Goal: Task Accomplishment & Management: Use online tool/utility

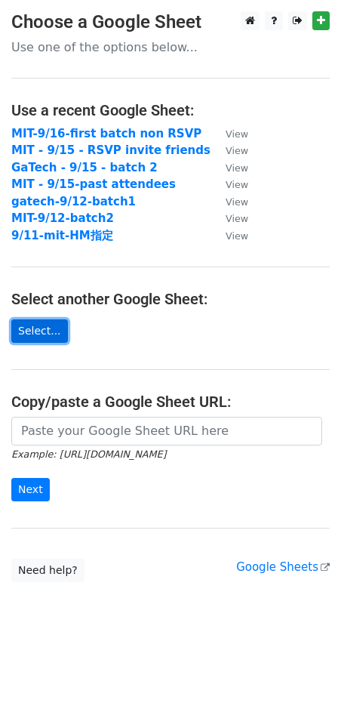
click at [48, 331] on link "Select..." at bounding box center [39, 330] width 57 height 23
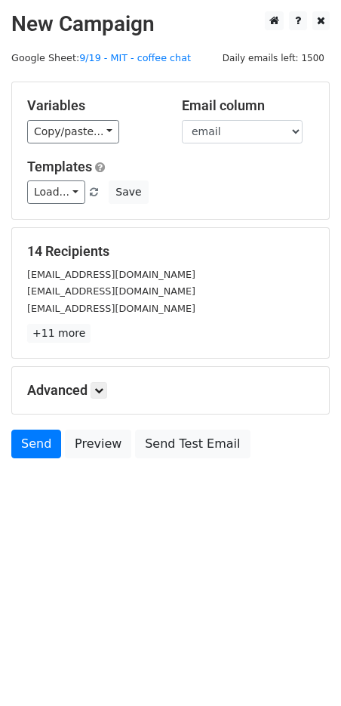
click at [96, 146] on div "Variables Copy/paste... {{name }} {{email}} {{First Name}} Email column name em…" at bounding box center [170, 150] width 317 height 137
click at [86, 135] on link "Copy/paste..." at bounding box center [73, 131] width 92 height 23
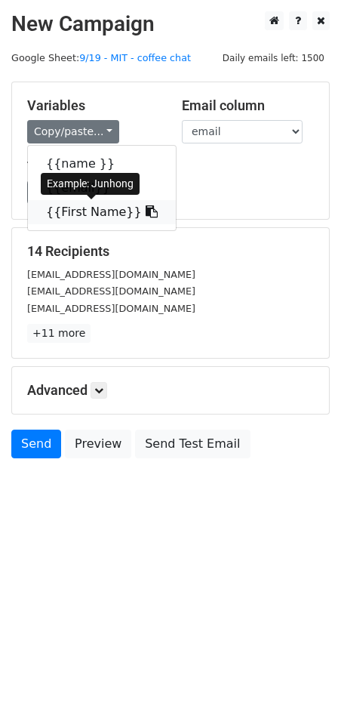
click at [104, 204] on link "{{First Name}}" at bounding box center [102, 212] width 148 height 24
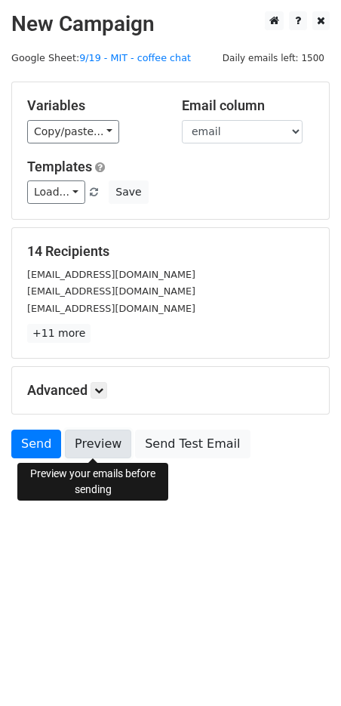
click at [105, 453] on link "Preview" at bounding box center [98, 443] width 66 height 29
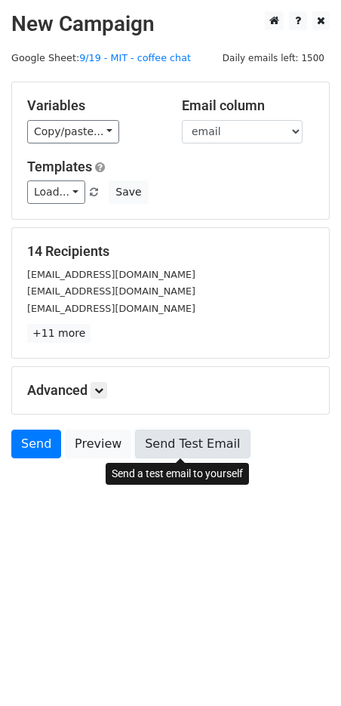
click at [187, 448] on link "Send Test Email" at bounding box center [192, 443] width 115 height 29
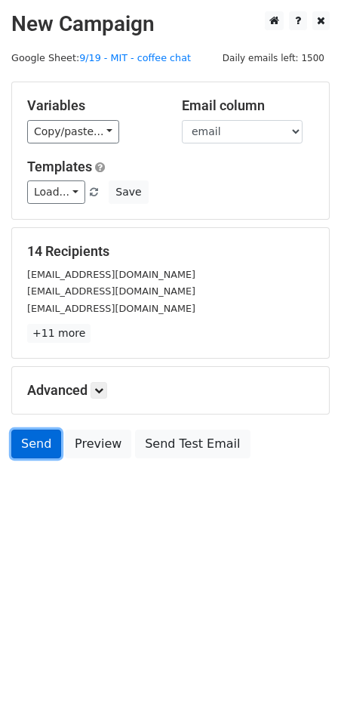
click at [38, 439] on link "Send" at bounding box center [36, 443] width 50 height 29
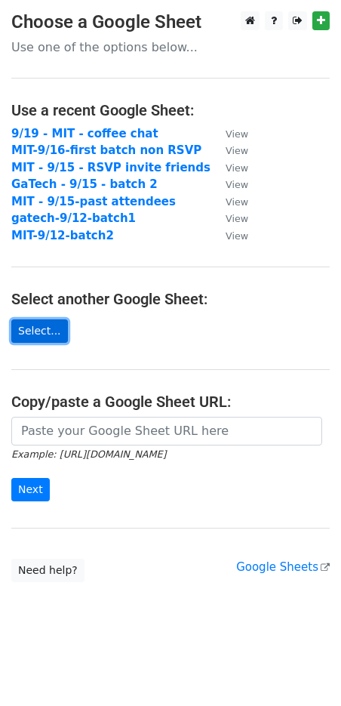
click at [36, 326] on link "Select..." at bounding box center [39, 330] width 57 height 23
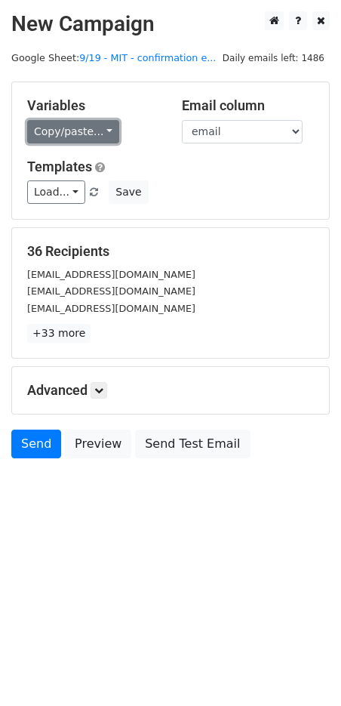
click at [97, 131] on link "Copy/paste..." at bounding box center [73, 131] width 92 height 23
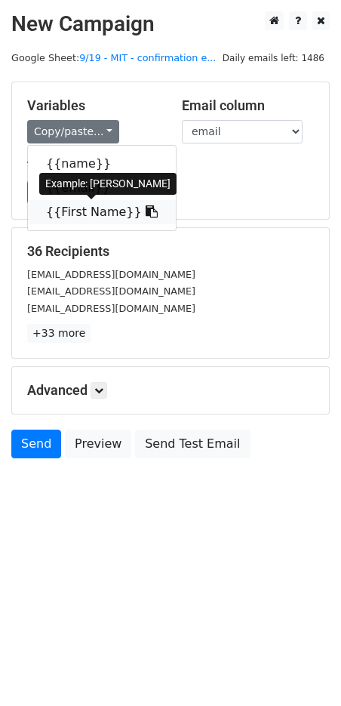
click at [96, 211] on link "{{First Name}}" at bounding box center [102, 212] width 148 height 24
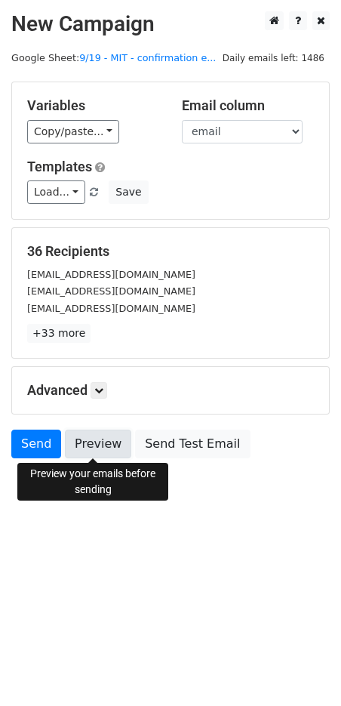
drag, startPoint x: 96, startPoint y: 441, endPoint x: 114, endPoint y: 441, distance: 18.1
click at [96, 441] on link "Preview" at bounding box center [98, 443] width 66 height 29
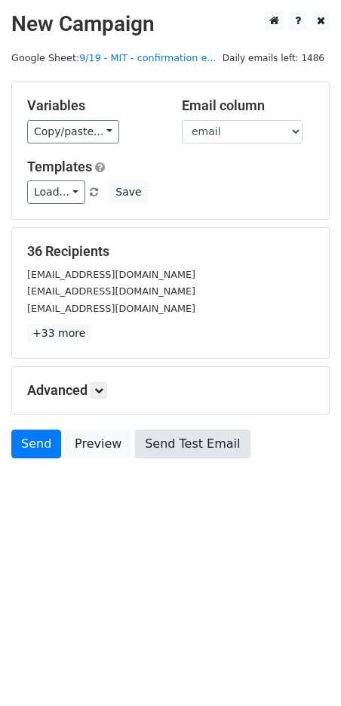
click at [170, 443] on link "Send Test Email" at bounding box center [192, 443] width 115 height 29
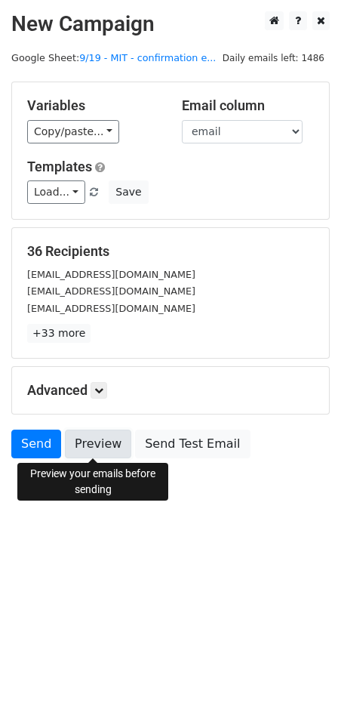
click at [78, 453] on link "Preview" at bounding box center [98, 443] width 66 height 29
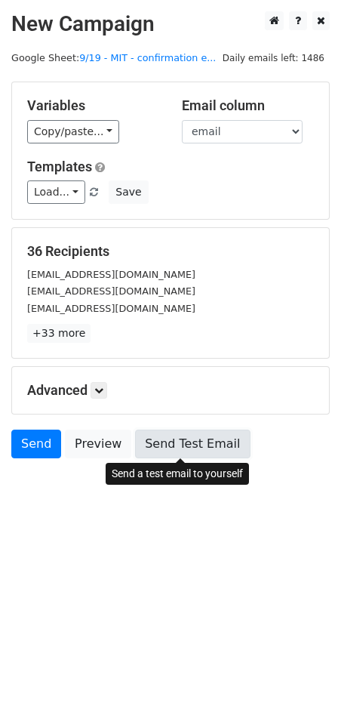
click at [188, 453] on link "Send Test Email" at bounding box center [192, 443] width 115 height 29
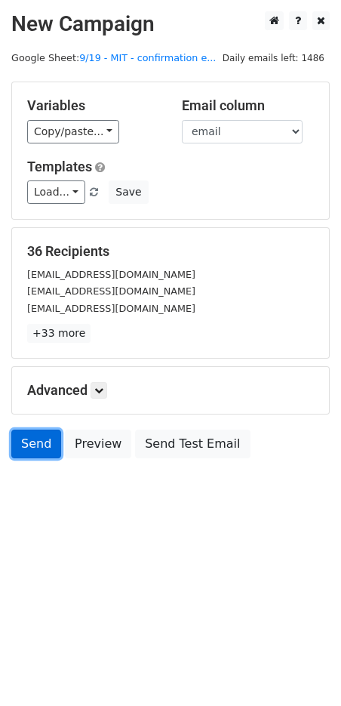
click at [35, 438] on link "Send" at bounding box center [36, 443] width 50 height 29
